Goal: Information Seeking & Learning: Learn about a topic

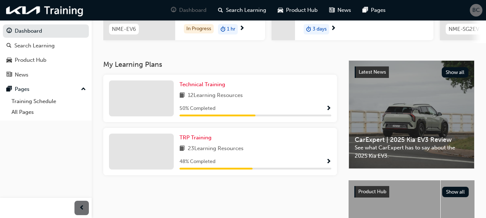
scroll to position [127, 0]
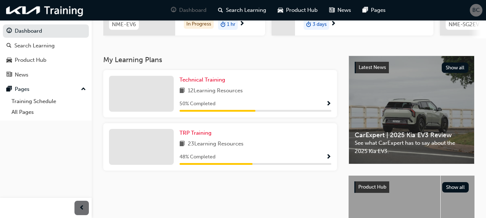
click at [330, 162] on button "button" at bounding box center [328, 157] width 5 height 9
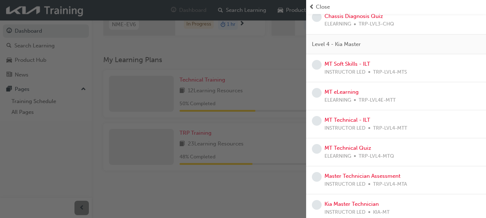
scroll to position [273, 0]
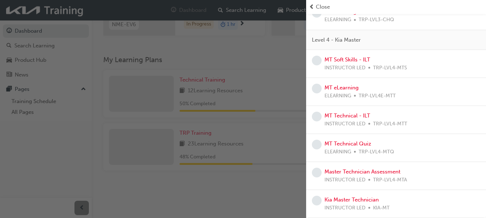
click at [480, 155] on div "MT Technical Quiz ELEARNING TRP-LVL4-MTQ" at bounding box center [396, 148] width 180 height 28
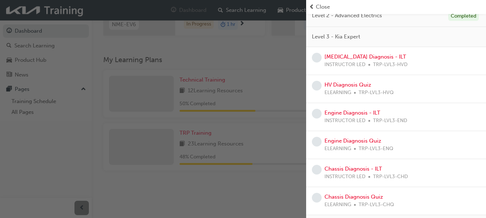
scroll to position [86, 0]
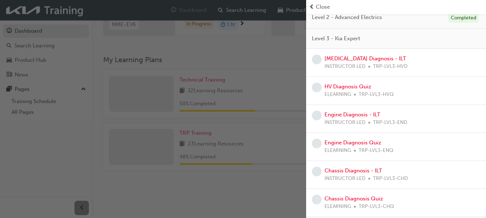
click at [323, 6] on span "Close" at bounding box center [323, 7] width 14 height 8
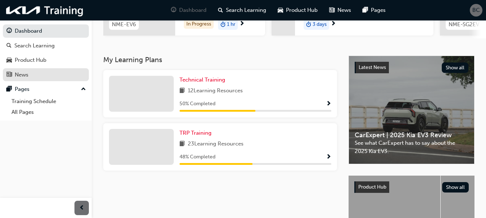
click at [42, 76] on div "News" at bounding box center [45, 74] width 79 height 9
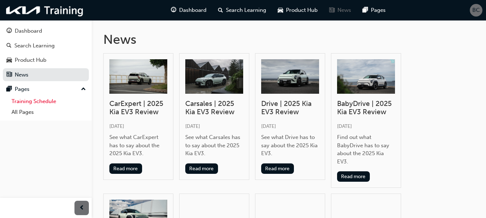
click at [44, 103] on link "Training Schedule" at bounding box center [49, 101] width 80 height 11
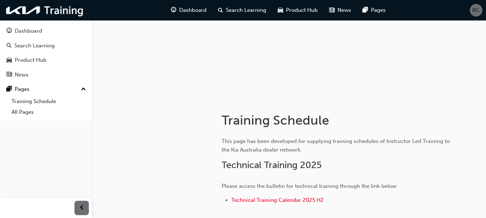
scroll to position [54, 0]
click at [282, 200] on span "Technical Training Calendar 2025 H2" at bounding box center [277, 200] width 92 height 6
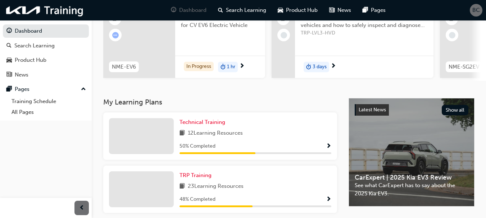
scroll to position [89, 0]
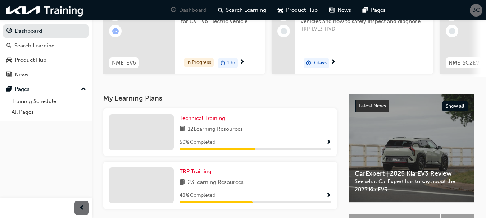
click at [330, 143] on span "Show Progress" at bounding box center [328, 143] width 5 height 6
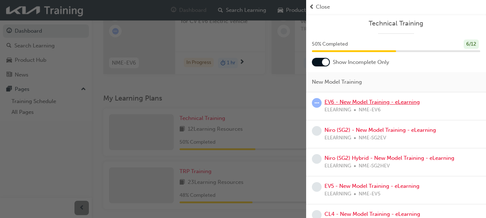
click at [357, 101] on link "EV6 - New Model Training - eLearning" at bounding box center [371, 102] width 95 height 6
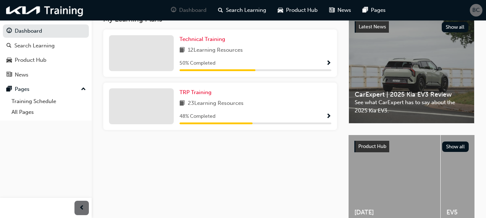
scroll to position [158, 0]
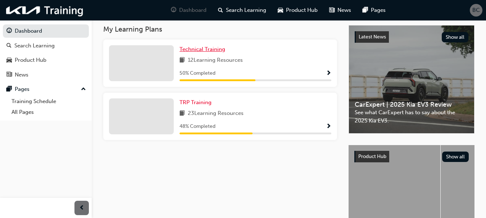
click at [217, 52] on span "Technical Training" at bounding box center [202, 49] width 46 height 6
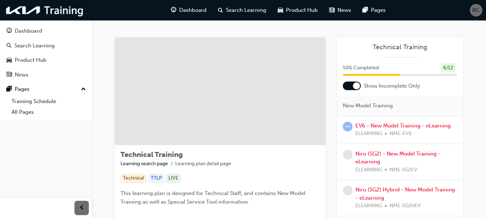
click at [357, 85] on div at bounding box center [356, 85] width 7 height 7
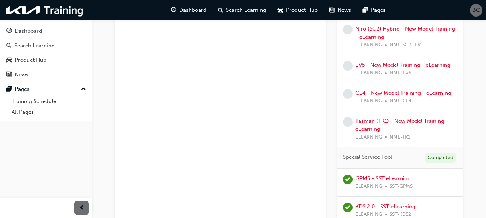
scroll to position [319, 0]
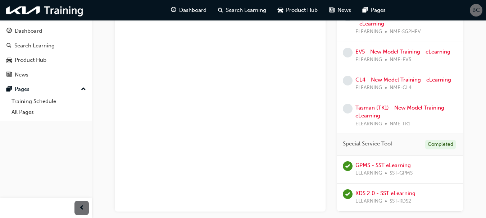
click at [429, 111] on div "Tasman (TK1) - New Model Training - eLearning ELEARNING NME-TK1" at bounding box center [406, 116] width 102 height 24
click at [425, 109] on link "Tasman (TK1) - New Model Training - eLearning" at bounding box center [401, 112] width 93 height 15
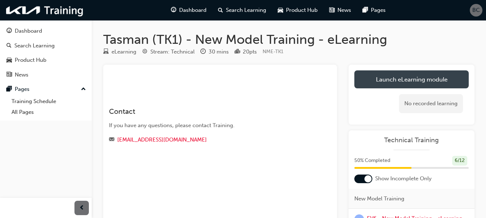
click at [423, 79] on link "Launch eLearning module" at bounding box center [411, 79] width 114 height 18
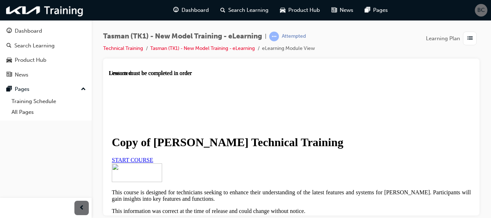
scroll to position [100, 0]
click at [153, 157] on span "START COURSE" at bounding box center [132, 160] width 41 height 6
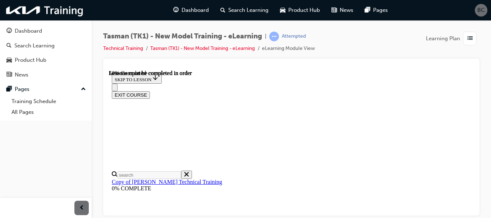
scroll to position [223, 0]
drag, startPoint x: 471, startPoint y: 87, endPoint x: 584, endPoint y: 192, distance: 154.2
drag, startPoint x: 584, startPoint y: 217, endPoint x: 471, endPoint y: 142, distance: 135.1
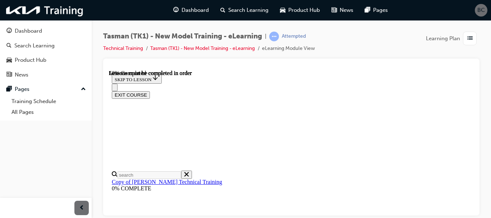
scroll to position [320, 0]
click at [474, 131] on div at bounding box center [291, 137] width 376 height 157
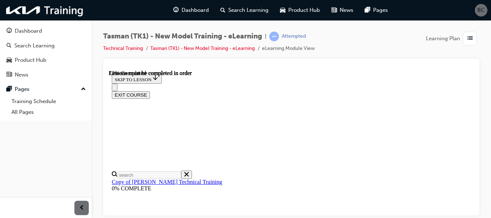
drag, startPoint x: 472, startPoint y: 165, endPoint x: 588, endPoint y: 276, distance: 161.0
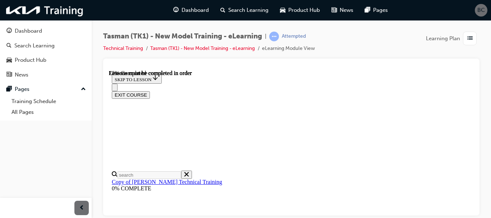
drag, startPoint x: 336, startPoint y: 160, endPoint x: 590, endPoint y: 213, distance: 260.0
drag, startPoint x: 584, startPoint y: 154, endPoint x: 471, endPoint y: 87, distance: 131.1
drag, startPoint x: 471, startPoint y: 87, endPoint x: 585, endPoint y: 190, distance: 153.5
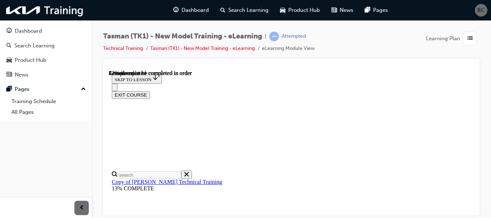
scroll to position [301, 0]
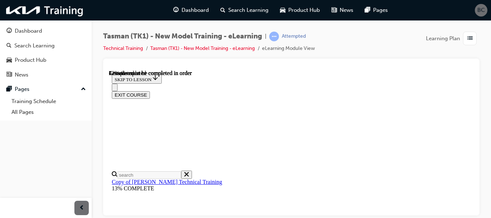
scroll to position [250, 0]
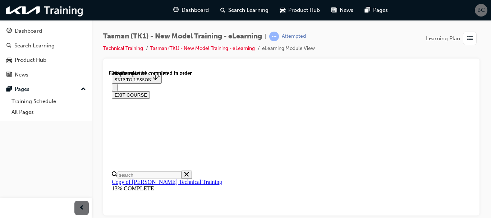
click at [475, 108] on div at bounding box center [291, 137] width 376 height 157
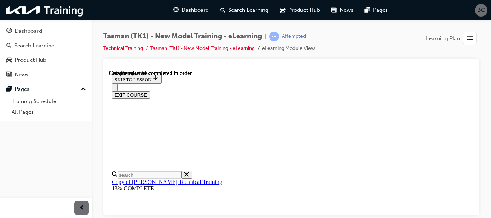
scroll to position [289, 0]
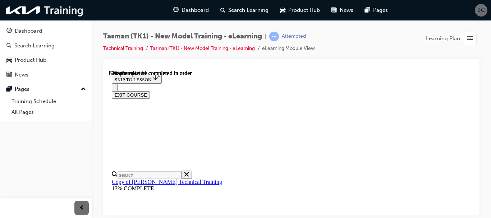
scroll to position [639, 0]
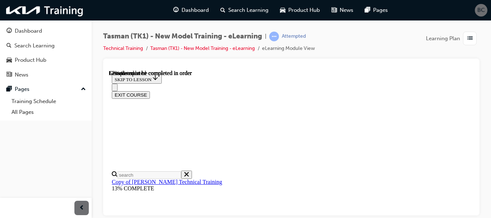
drag, startPoint x: 471, startPoint y: 167, endPoint x: 583, endPoint y: 246, distance: 136.5
click at [475, 195] on div at bounding box center [291, 137] width 376 height 157
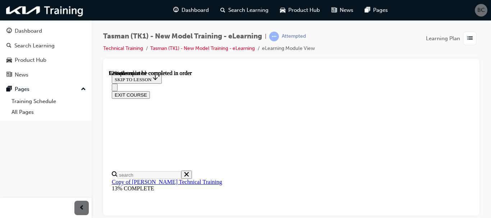
scroll to position [1249, 0]
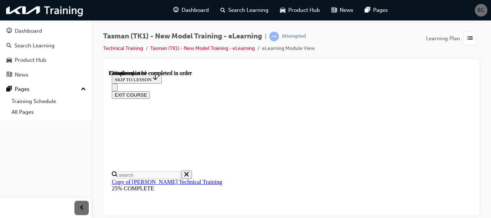
drag, startPoint x: 474, startPoint y: 112, endPoint x: 583, endPoint y: 184, distance: 130.6
click at [474, 115] on div at bounding box center [291, 137] width 376 height 157
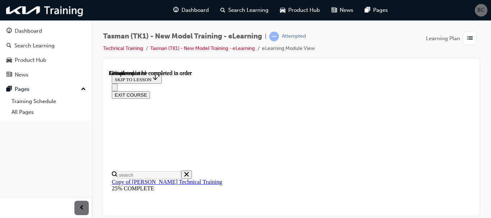
drag, startPoint x: 474, startPoint y: 134, endPoint x: 475, endPoint y: 138, distance: 4.9
click at [475, 138] on div at bounding box center [291, 137] width 376 height 157
click at [476, 156] on div at bounding box center [291, 137] width 376 height 157
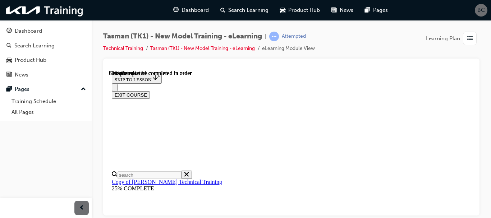
drag, startPoint x: 472, startPoint y: 160, endPoint x: 584, endPoint y: 238, distance: 135.6
click at [476, 171] on div at bounding box center [291, 137] width 376 height 157
click at [475, 183] on div at bounding box center [291, 137] width 376 height 157
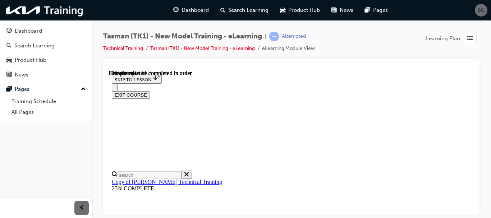
scroll to position [2241, 0]
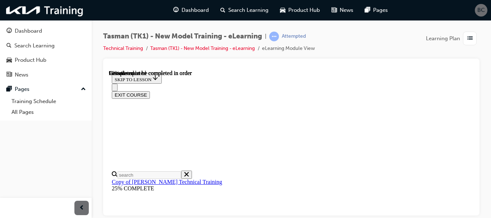
scroll to position [26, 0]
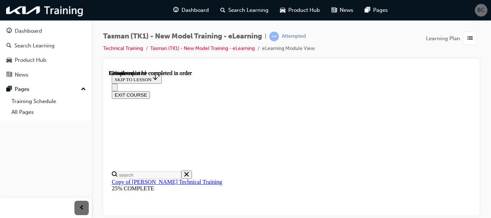
scroll to position [2788, 0]
drag, startPoint x: 474, startPoint y: 121, endPoint x: 583, endPoint y: 191, distance: 129.5
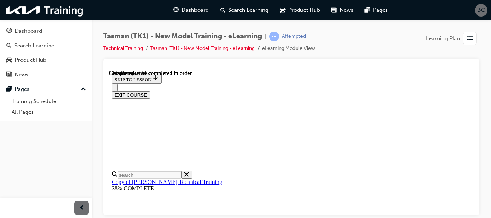
drag, startPoint x: 583, startPoint y: 206, endPoint x: 472, endPoint y: 135, distance: 132.3
drag, startPoint x: 474, startPoint y: 160, endPoint x: 584, endPoint y: 234, distance: 132.6
click at [475, 163] on div at bounding box center [291, 137] width 376 height 157
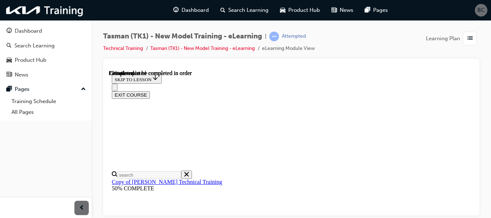
scroll to position [229, 0]
drag, startPoint x: 475, startPoint y: 119, endPoint x: 476, endPoint y: 123, distance: 4.4
click at [476, 123] on div at bounding box center [291, 137] width 376 height 157
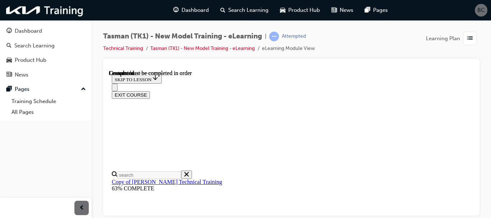
scroll to position [662, 0]
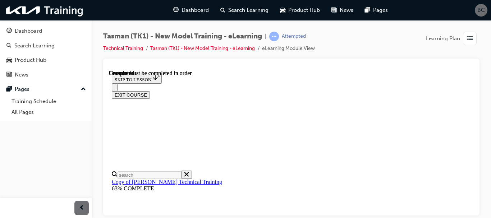
drag, startPoint x: 472, startPoint y: 144, endPoint x: 586, endPoint y: 277, distance: 175.4
drag, startPoint x: 472, startPoint y: 194, endPoint x: 582, endPoint y: 285, distance: 142.7
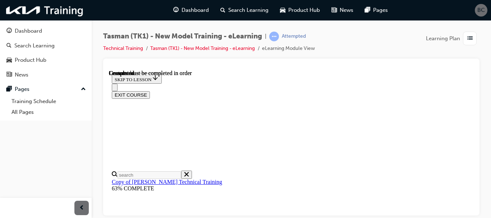
scroll to position [164, 0]
drag, startPoint x: 473, startPoint y: 92, endPoint x: 583, endPoint y: 167, distance: 133.3
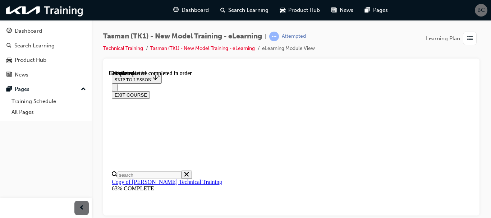
drag, startPoint x: 474, startPoint y: 110, endPoint x: 583, endPoint y: 189, distance: 135.0
click at [474, 119] on div at bounding box center [291, 137] width 376 height 157
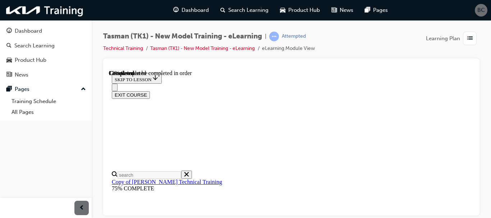
click at [476, 93] on div at bounding box center [291, 137] width 376 height 157
drag, startPoint x: 472, startPoint y: 100, endPoint x: 583, endPoint y: 181, distance: 136.6
click at [475, 114] on div at bounding box center [291, 137] width 376 height 157
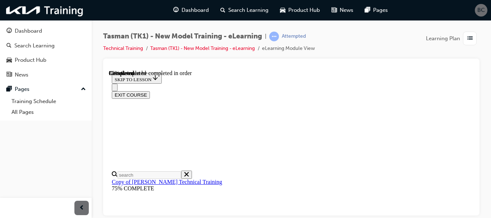
scroll to position [1231, 0]
drag, startPoint x: 471, startPoint y: 110, endPoint x: 585, endPoint y: 211, distance: 152.6
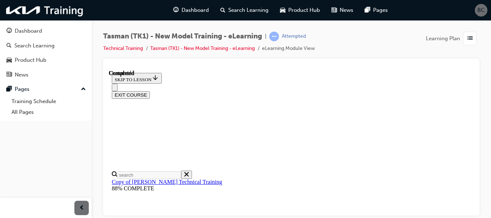
drag, startPoint x: 471, startPoint y: 129, endPoint x: 583, endPoint y: 209, distance: 137.6
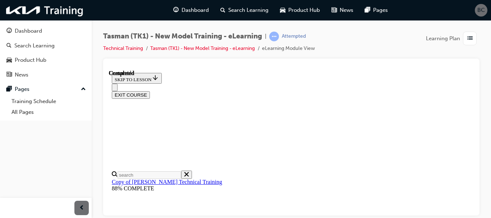
radio input "true"
drag, startPoint x: 473, startPoint y: 152, endPoint x: 585, endPoint y: 237, distance: 140.4
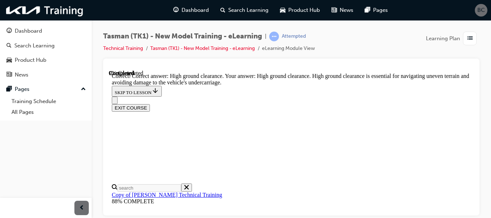
scroll to position [273, 0]
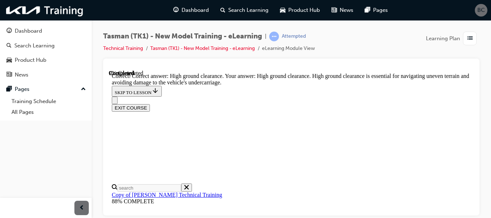
radio input "true"
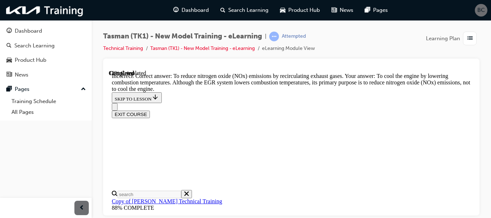
scroll to position [325, 0]
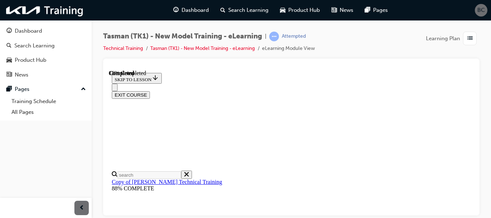
scroll to position [129, 0]
drag, startPoint x: 583, startPoint y: 220, endPoint x: 470, endPoint y: 150, distance: 132.6
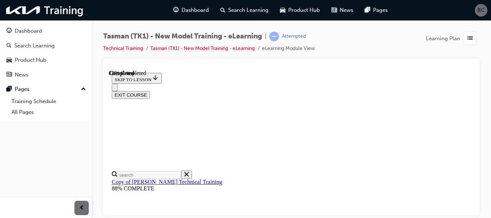
radio input "true"
drag, startPoint x: 471, startPoint y: 149, endPoint x: 589, endPoint y: 254, distance: 157.1
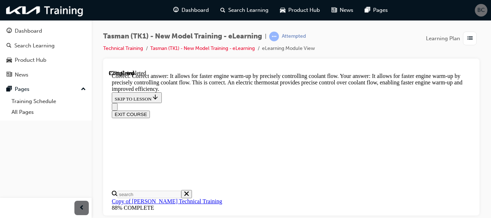
scroll to position [308, 0]
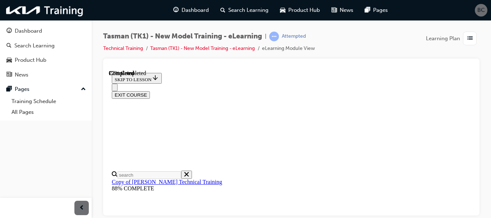
scroll to position [147, 0]
drag, startPoint x: 584, startPoint y: 217, endPoint x: 473, endPoint y: 136, distance: 136.6
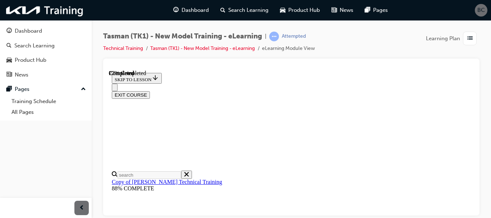
radio input "true"
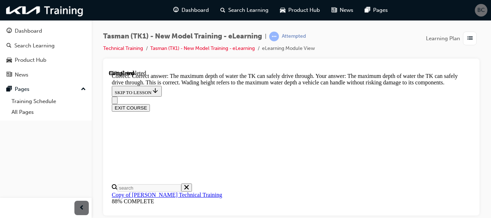
scroll to position [308, 0]
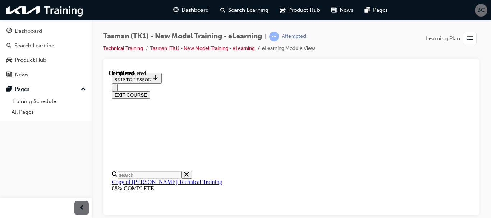
scroll to position [139, 0]
radio input "true"
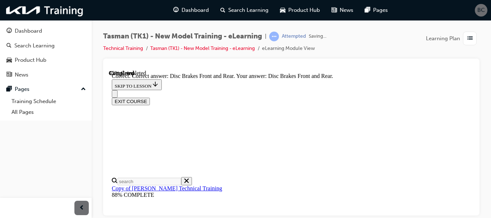
scroll to position [234, 0]
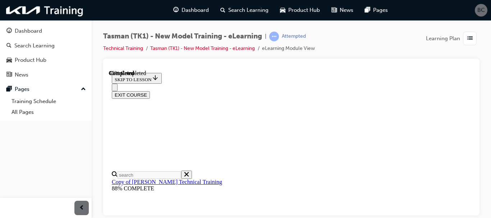
scroll to position [141, 0]
radio input "true"
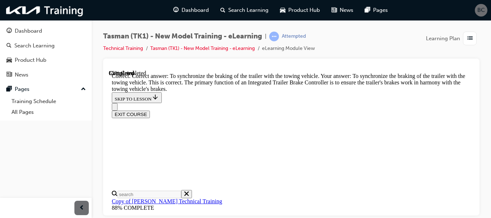
scroll to position [316, 0]
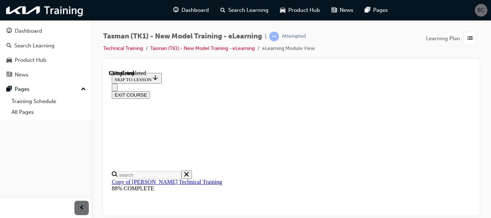
scroll to position [114, 0]
checkbox input "true"
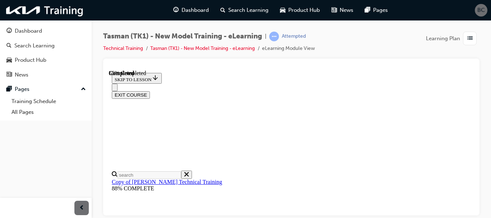
checkbox input "true"
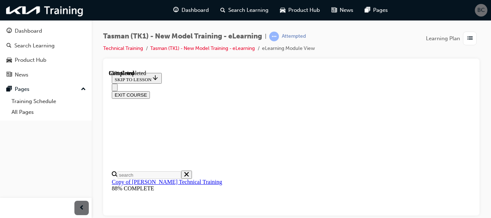
checkbox input "true"
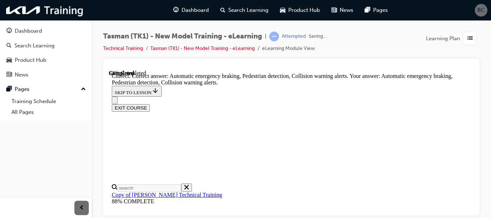
scroll to position [245, 0]
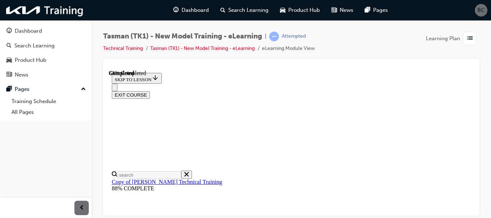
scroll to position [153, 0]
radio input "true"
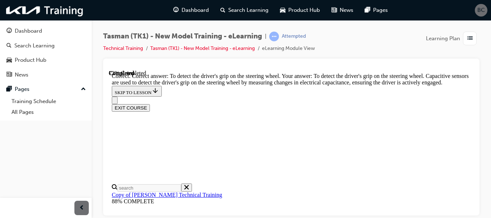
scroll to position [316, 0]
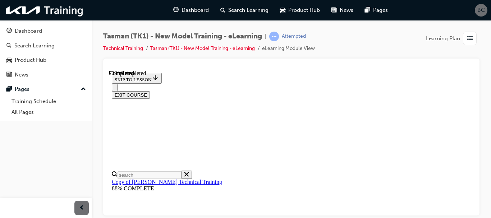
drag, startPoint x: 473, startPoint y: 128, endPoint x: 585, endPoint y: 215, distance: 142.4
drag, startPoint x: 585, startPoint y: 215, endPoint x: 471, endPoint y: 145, distance: 134.0
drag, startPoint x: 471, startPoint y: 145, endPoint x: 584, endPoint y: 230, distance: 141.2
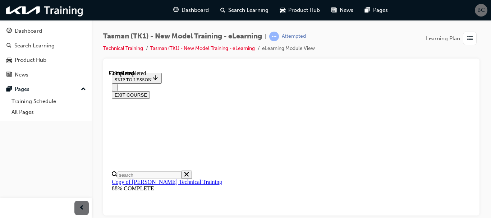
radio input "true"
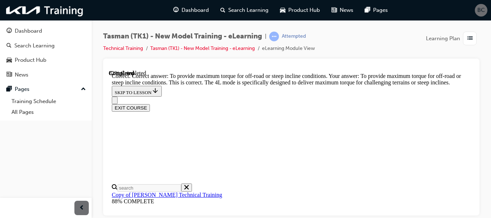
scroll to position [308, 0]
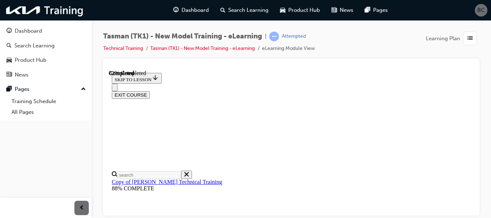
scroll to position [328, 0]
drag, startPoint x: 380, startPoint y: 160, endPoint x: 368, endPoint y: 115, distance: 46.8
drag, startPoint x: 362, startPoint y: 148, endPoint x: 360, endPoint y: 128, distance: 19.9
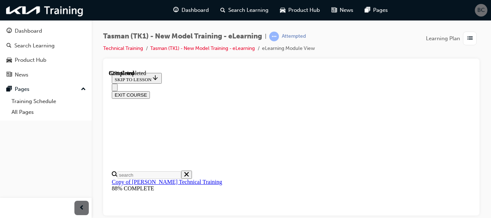
drag, startPoint x: 390, startPoint y: 140, endPoint x: 389, endPoint y: 120, distance: 19.8
drag, startPoint x: 405, startPoint y: 138, endPoint x: 401, endPoint y: 118, distance: 20.6
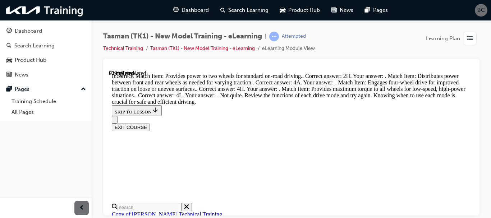
scroll to position [505, 0]
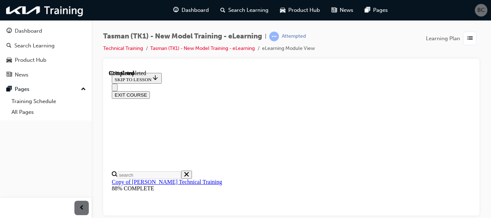
scroll to position [108, 0]
drag, startPoint x: 475, startPoint y: 101, endPoint x: 478, endPoint y: 110, distance: 8.8
click at [478, 110] on div at bounding box center [291, 137] width 376 height 157
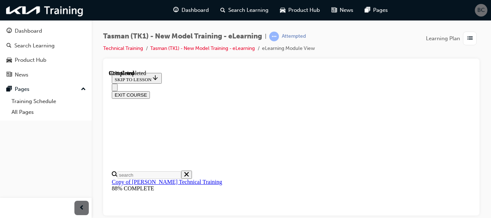
scroll to position [430, 0]
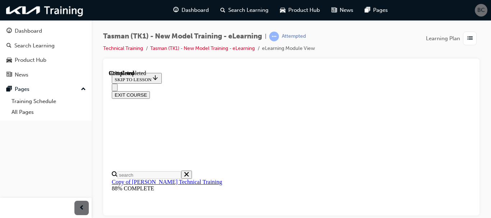
drag, startPoint x: 472, startPoint y: 140, endPoint x: 584, endPoint y: 224, distance: 139.4
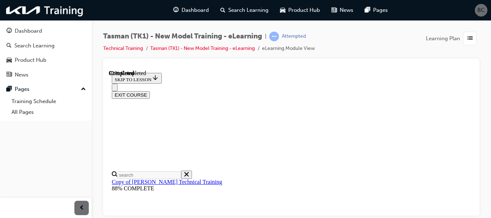
scroll to position [275, 0]
click at [419, 28] on div "Tasman (TK1) - New Model Training - eLearning | Attempted Technical Training Ta…" at bounding box center [291, 110] width 399 height 180
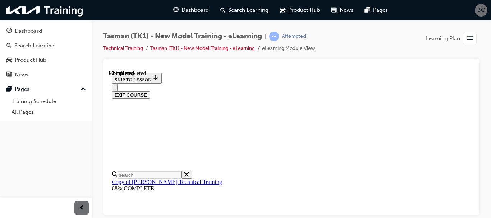
drag, startPoint x: 584, startPoint y: 203, endPoint x: 474, endPoint y: 125, distance: 135.5
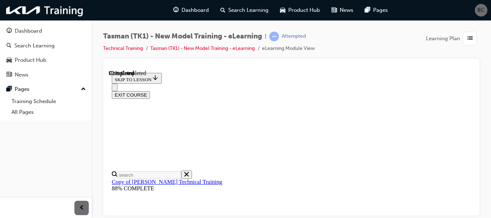
scroll to position [247, 0]
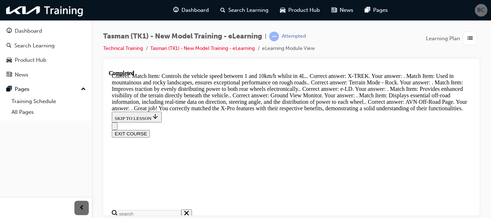
scroll to position [747, 0]
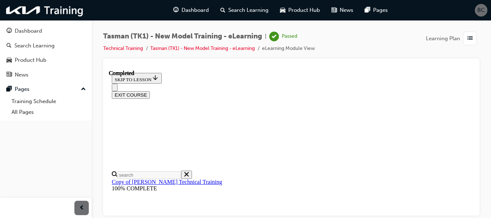
scroll to position [225, 0]
drag, startPoint x: 486, startPoint y: 192, endPoint x: 485, endPoint y: 162, distance: 30.6
click at [485, 162] on div "Tasman (TK1) - New Model Training - eLearning | Passed Technical Training Tasma…" at bounding box center [291, 110] width 399 height 180
click at [150, 91] on button "EXIT COURSE" at bounding box center [131, 95] width 38 height 8
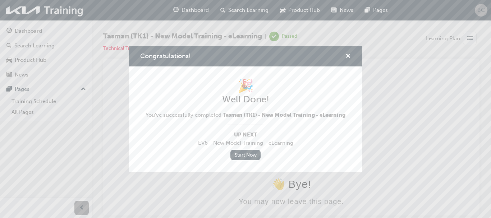
scroll to position [0, 0]
click at [346, 55] on span "cross-icon" at bounding box center [348, 57] width 5 height 6
